Goal: Book appointment/travel/reservation

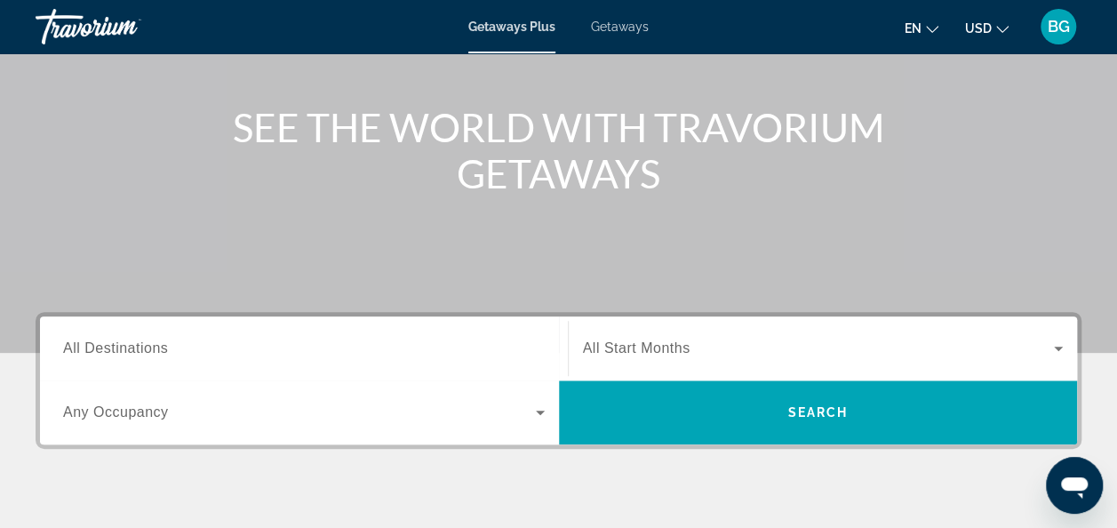
scroll to position [201, 0]
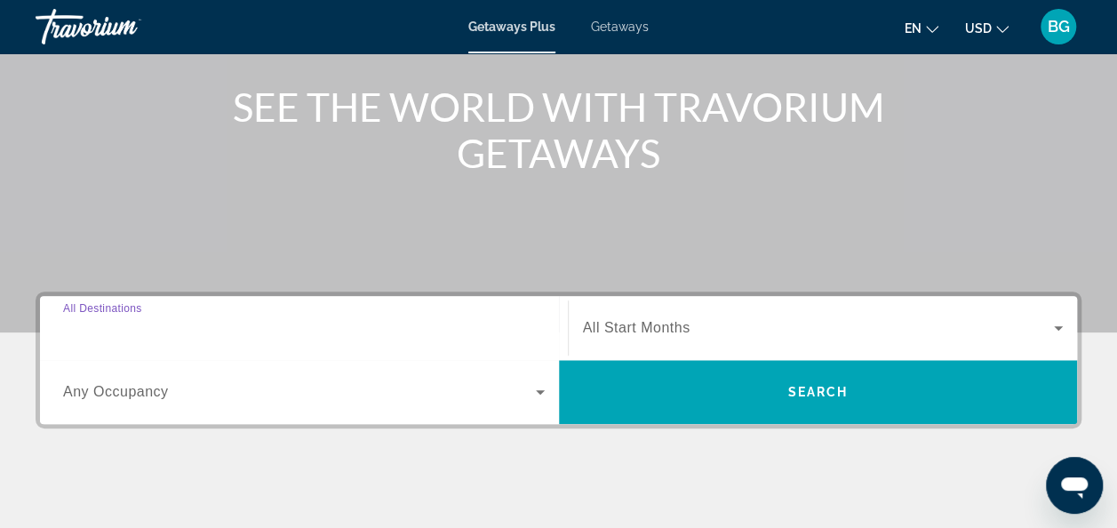
click at [437, 330] on input "Destination All Destinations" at bounding box center [304, 328] width 482 height 21
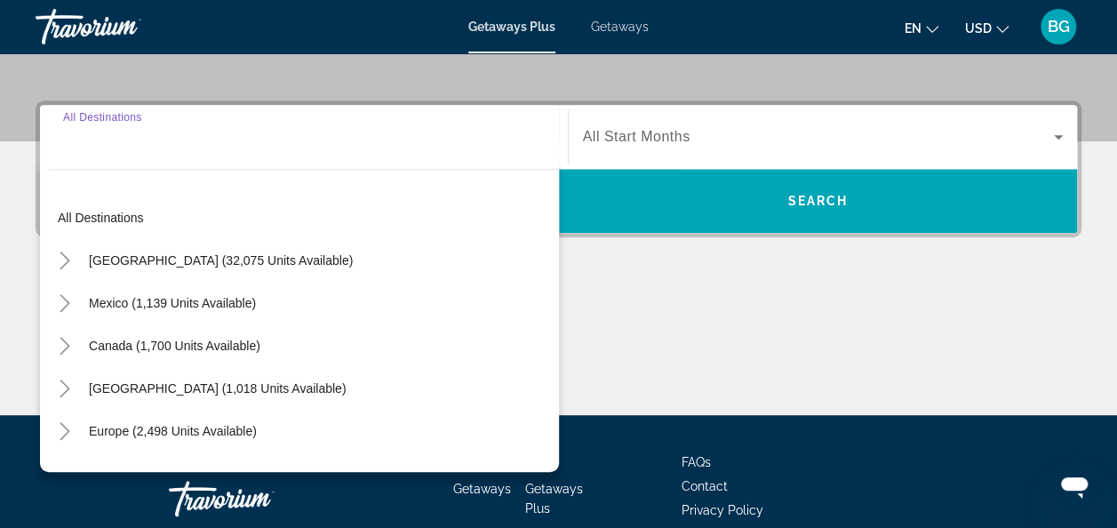
scroll to position [434, 0]
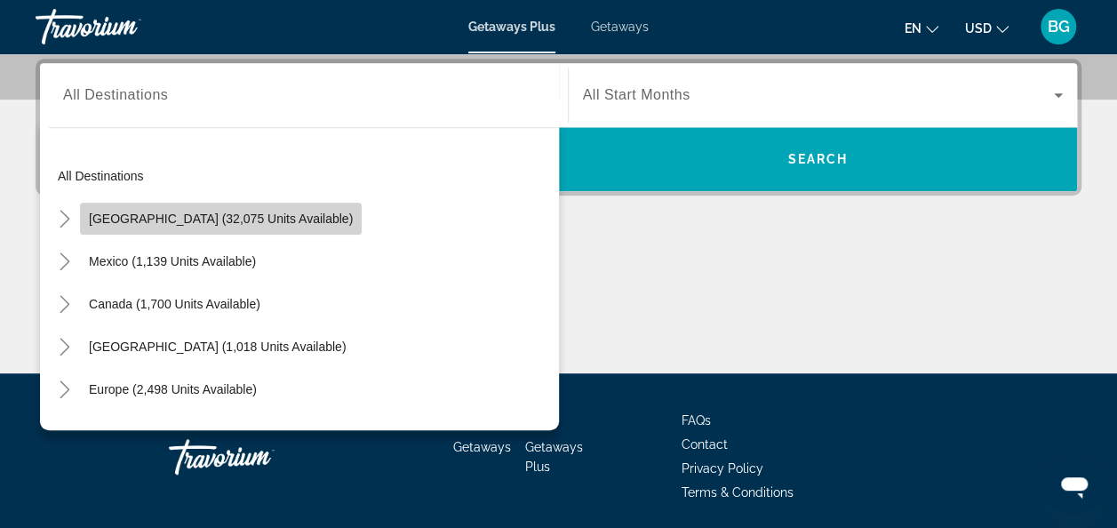
click at [234, 213] on span "[GEOGRAPHIC_DATA] (32,075 units available)" at bounding box center [221, 219] width 264 height 14
type input "**********"
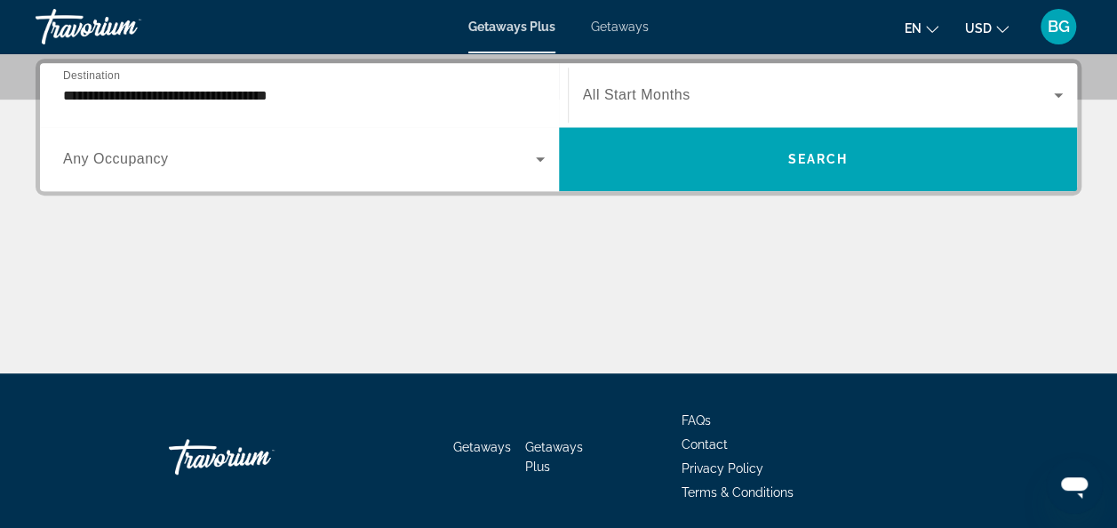
click at [688, 88] on span "All Start Months" at bounding box center [637, 94] width 108 height 15
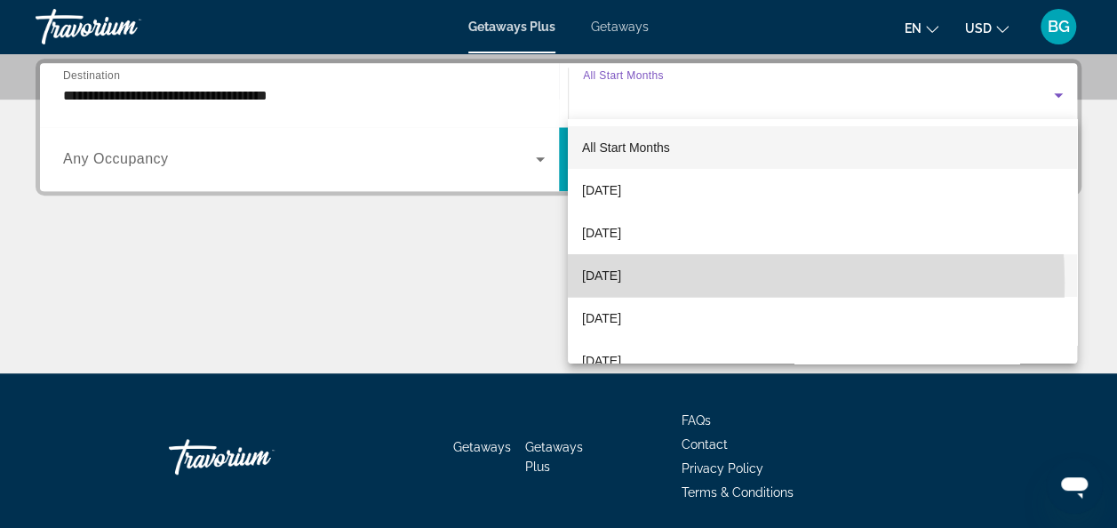
click at [621, 283] on span "[DATE]" at bounding box center [601, 275] width 39 height 21
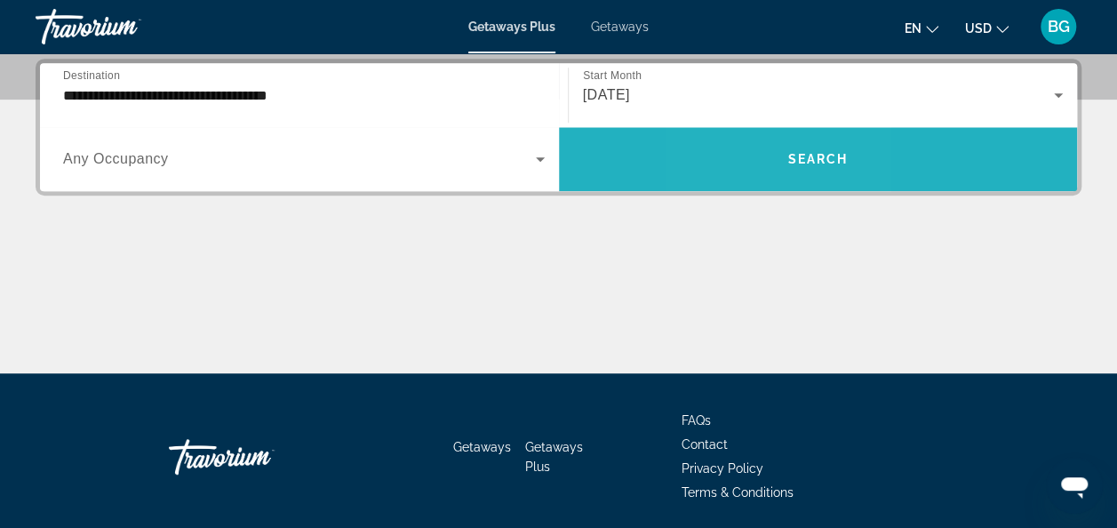
click at [761, 132] on span "Search widget" at bounding box center [818, 159] width 519 height 64
